Goal: Task Accomplishment & Management: Manage account settings

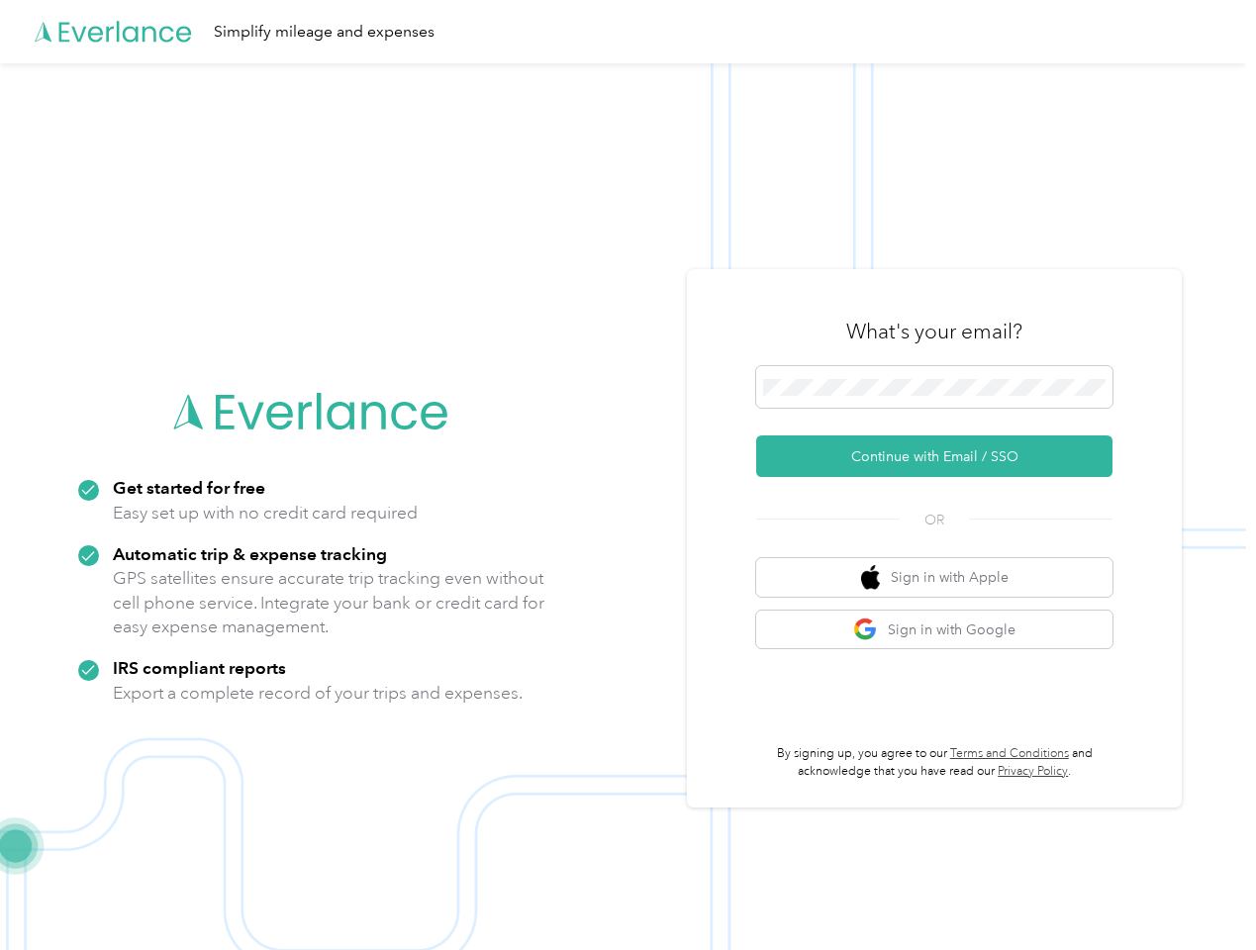
click at [627, 475] on img at bounding box center [623, 538] width 1246 height 950
click at [627, 32] on div "Simplify mileage and expenses" at bounding box center [623, 31] width 1246 height 63
click at [942, 456] on button "Continue with Email / SSO" at bounding box center [934, 456] width 356 height 42
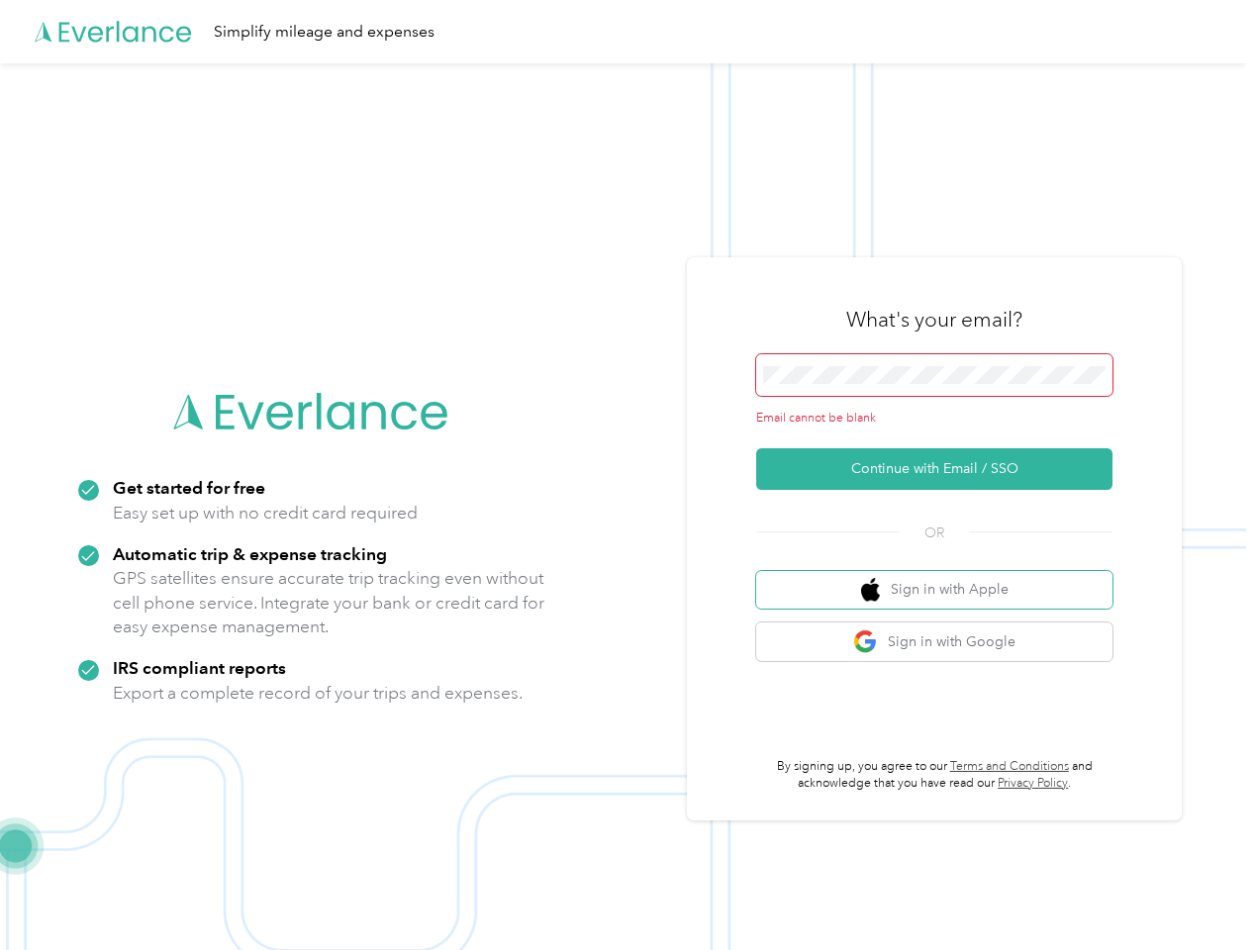
click at [942, 577] on button "Sign in with Apple" at bounding box center [934, 590] width 356 height 39
click at [942, 629] on button "Sign in with Google" at bounding box center [934, 641] width 356 height 39
